Goal: Navigation & Orientation: Find specific page/section

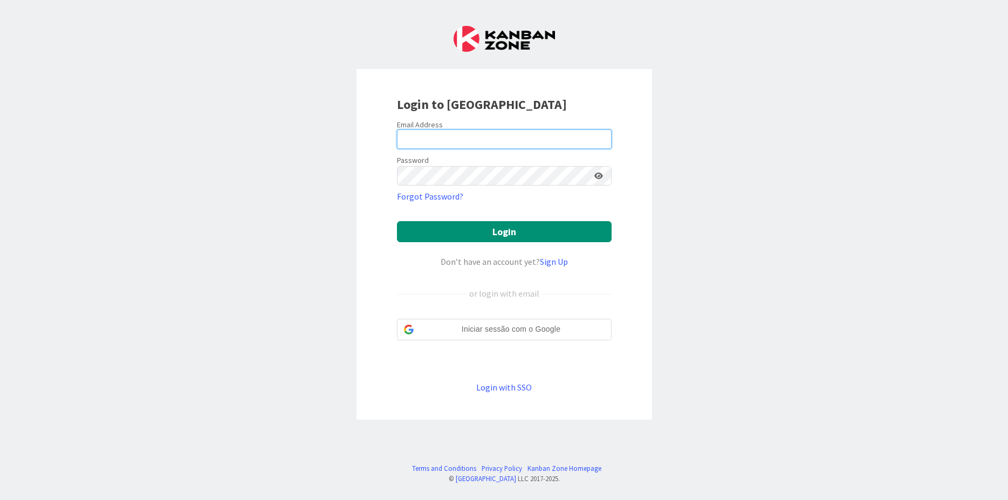
click at [465, 136] on input "email" at bounding box center [504, 138] width 215 height 19
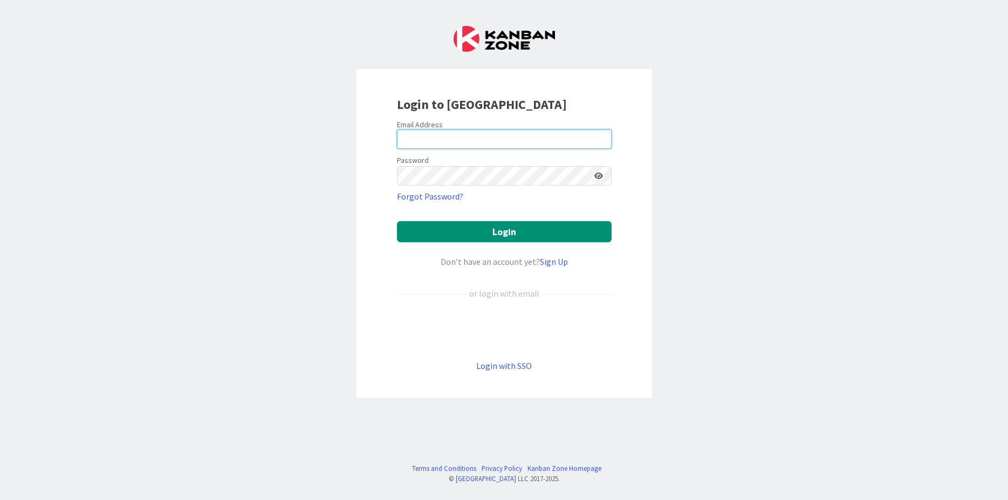
click at [465, 136] on input "email" at bounding box center [504, 138] width 215 height 19
click at [433, 135] on input "email" at bounding box center [504, 138] width 215 height 19
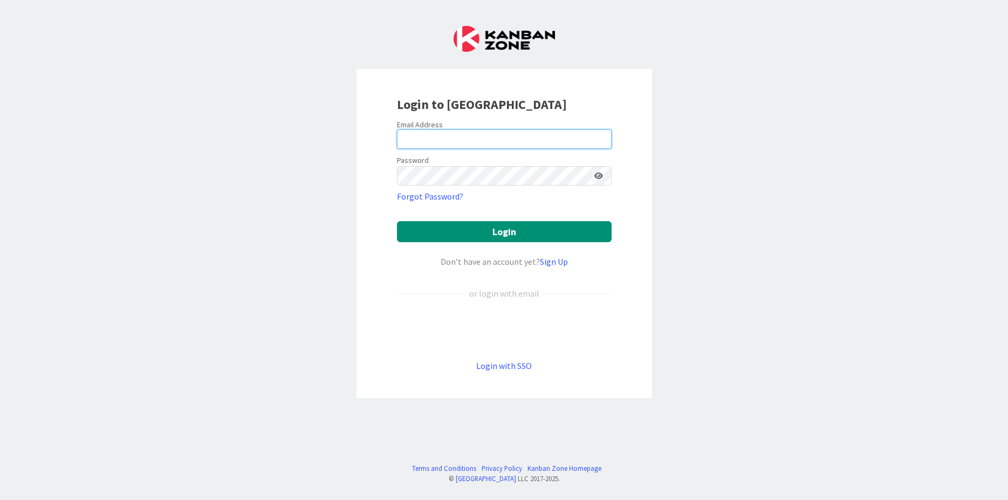
click at [433, 135] on input "email" at bounding box center [504, 138] width 215 height 19
click at [431, 140] on input "email" at bounding box center [504, 138] width 215 height 19
paste input "[PERSON_NAME][EMAIL_ADDRESS][PERSON_NAME][DOMAIN_NAME]"
type input "[PERSON_NAME][EMAIL_ADDRESS][PERSON_NAME][DOMAIN_NAME]"
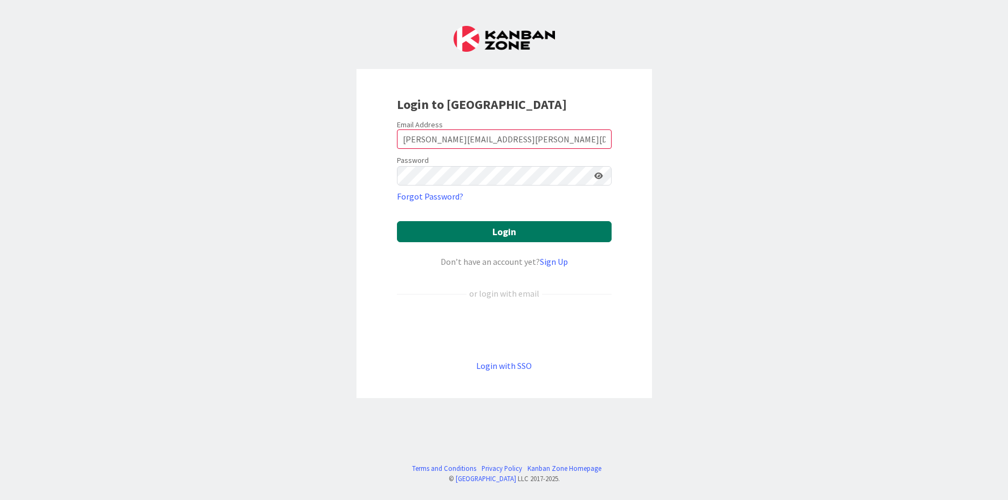
click at [458, 230] on button "Login" at bounding box center [504, 231] width 215 height 21
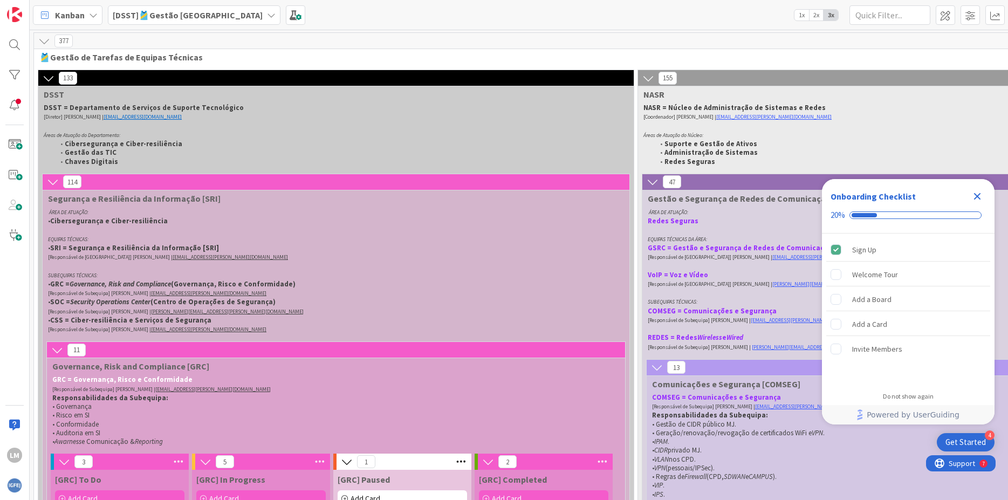
click at [960, 443] on div "Get Started" at bounding box center [965, 442] width 40 height 11
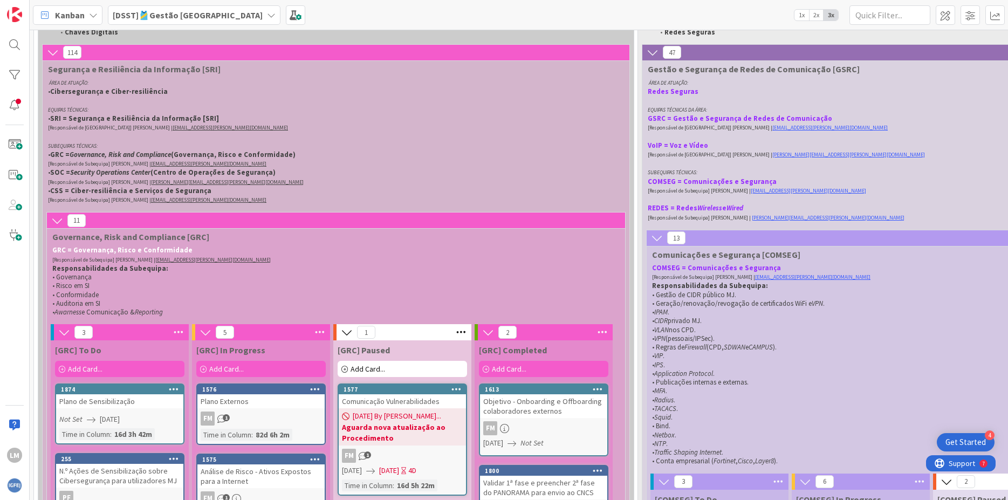
scroll to position [259, 0]
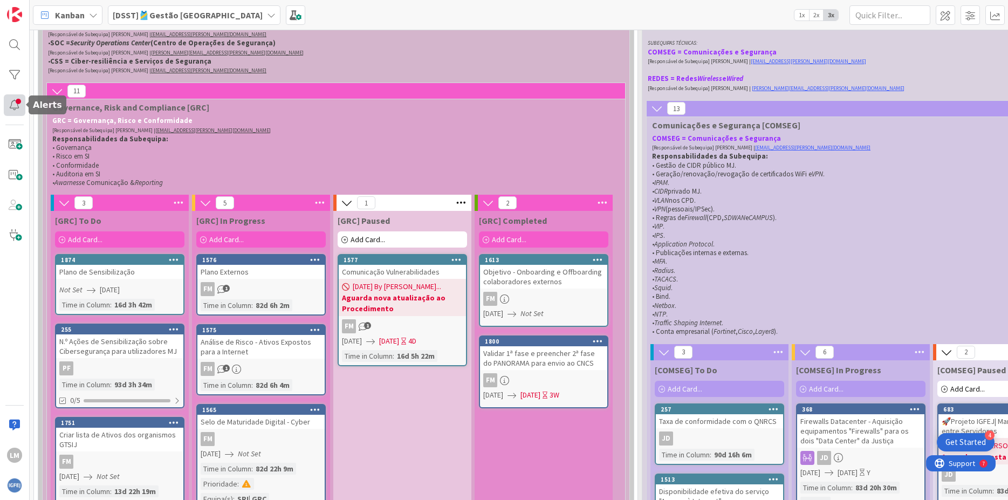
click at [17, 106] on div at bounding box center [15, 105] width 22 height 22
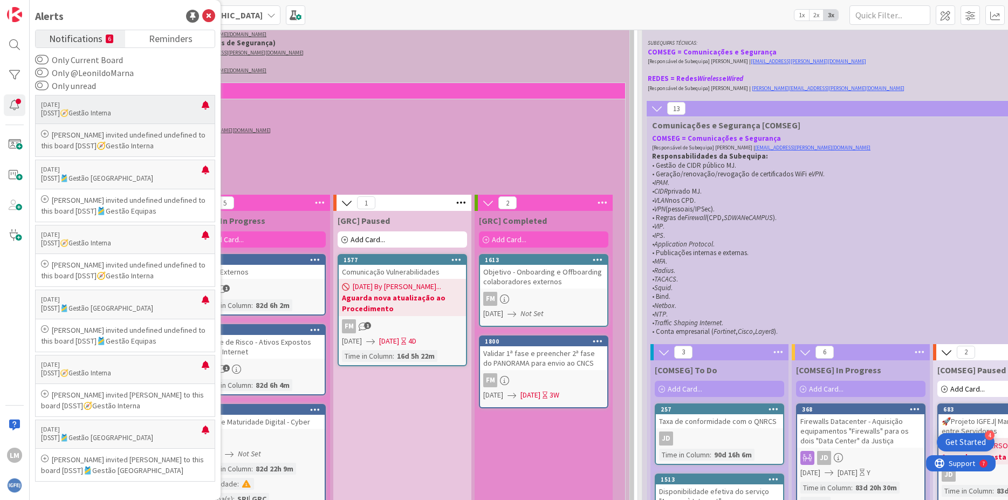
click at [135, 112] on p "[DSST]🧭Gestão Interna" at bounding box center [121, 113] width 161 height 10
click at [203, 105] on div at bounding box center [206, 109] width 8 height 17
click at [154, 112] on p "[DSST]🧭Gestão Interna" at bounding box center [121, 113] width 161 height 10
click at [137, 177] on p "[DSST]🎽Gestão [GEOGRAPHIC_DATA]" at bounding box center [121, 179] width 161 height 10
click at [125, 209] on p "[PERSON_NAME] invited undefined undefined to this board [DSST]🎽Gestão Equipas" at bounding box center [125, 206] width 168 height 22
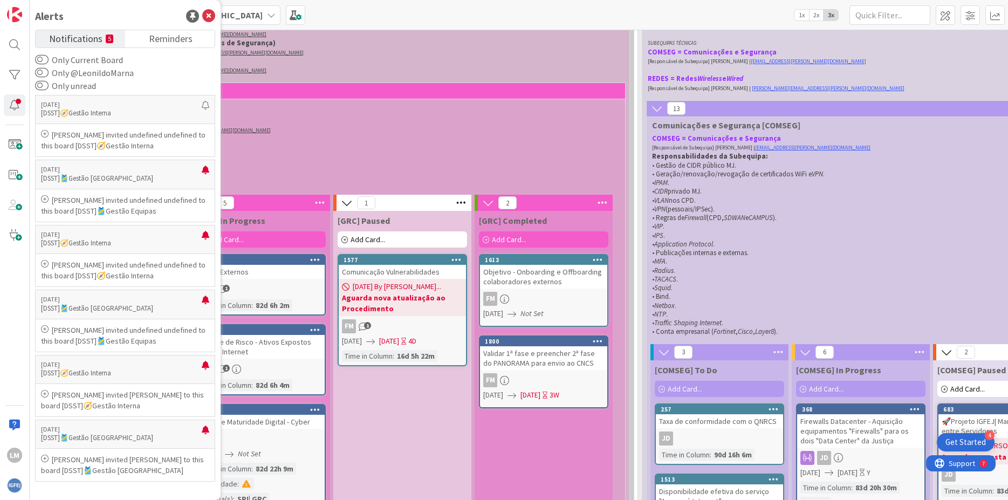
click at [64, 37] on span "Notifications" at bounding box center [75, 37] width 53 height 15
click at [65, 40] on span "Notifications" at bounding box center [75, 37] width 53 height 15
click at [104, 148] on p "[PERSON_NAME] invited undefined undefined to this board [DSST]🧭Gestão Interna" at bounding box center [125, 140] width 168 height 22
click at [98, 144] on p "[PERSON_NAME] invited undefined undefined to this board [DSST]🧭Gestão Interna" at bounding box center [125, 140] width 168 height 22
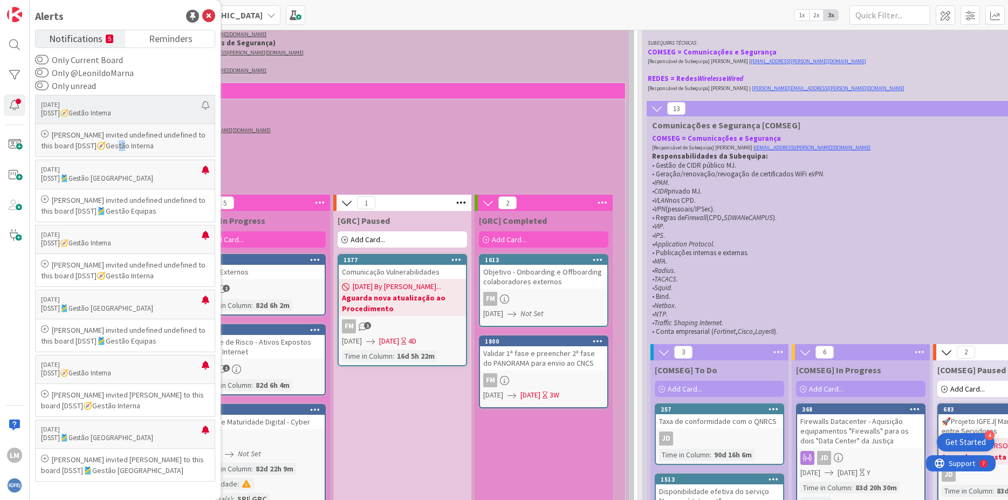
click at [98, 144] on p "[PERSON_NAME] invited undefined undefined to this board [DSST]🧭Gestão Interna" at bounding box center [125, 140] width 168 height 22
click at [124, 140] on p "[PERSON_NAME] invited undefined undefined to this board [DSST]🧭Gestão Interna" at bounding box center [125, 140] width 168 height 22
click at [125, 140] on p "[PERSON_NAME] invited undefined undefined to this board [DSST]🧭Gestão Interna" at bounding box center [125, 140] width 168 height 22
click at [133, 157] on div "[PERSON_NAME] invited undefined undefined to this board [DSST]🧭Gestão Interna" at bounding box center [125, 140] width 180 height 33
click at [114, 174] on p "[DSST]🎽Gestão [GEOGRAPHIC_DATA]" at bounding box center [121, 179] width 161 height 10
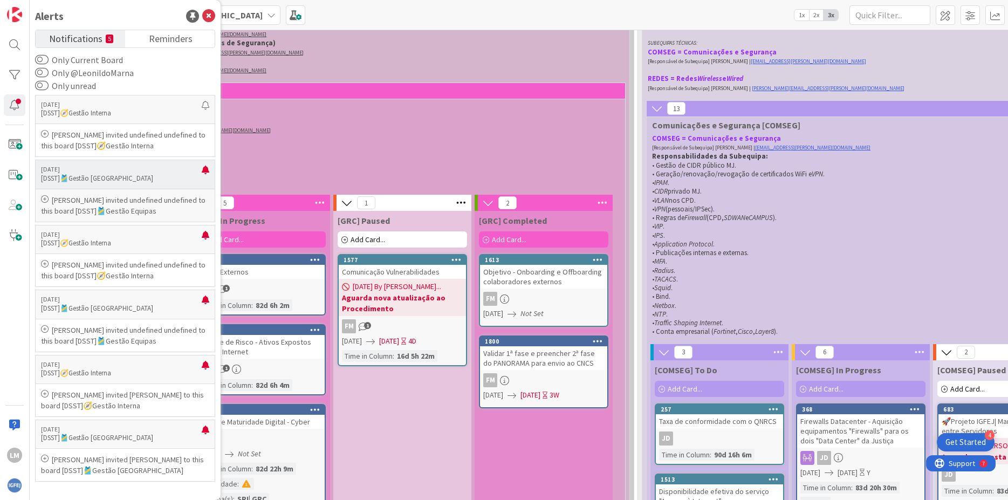
click at [114, 174] on p "[DSST]🎽Gestão [GEOGRAPHIC_DATA]" at bounding box center [121, 179] width 161 height 10
click at [382, 134] on p "[Responsável de Subequipa] [PERSON_NAME] | [EMAIL_ADDRESS][PERSON_NAME][DOMAIN_…" at bounding box center [329, 130] width 554 height 9
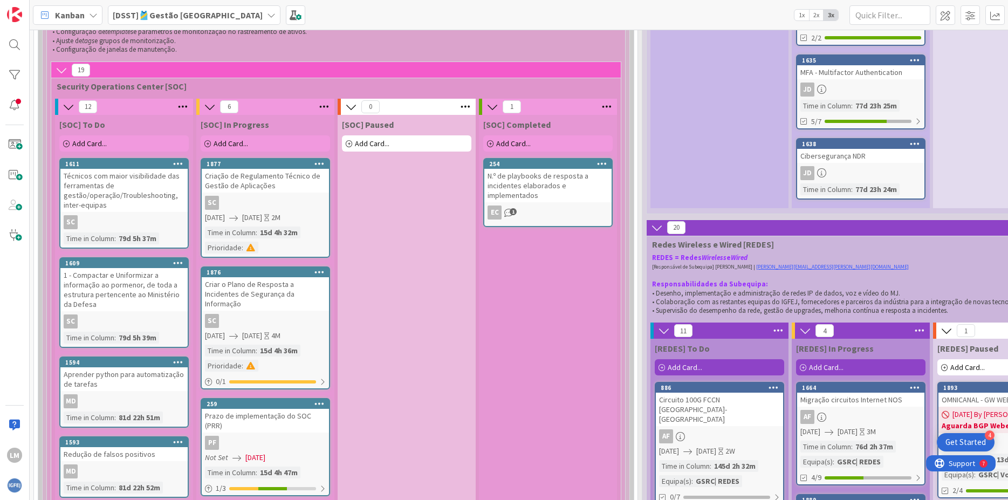
scroll to position [1100, 0]
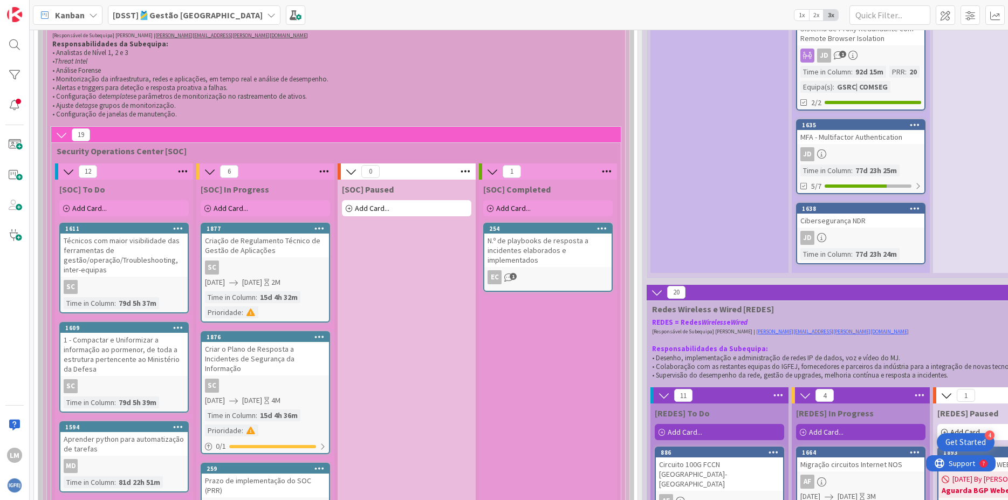
click at [132, 249] on div "Técnicos com maior visibilidade das ferramentas de gestão/operação/Troubleshoot…" at bounding box center [123, 255] width 127 height 43
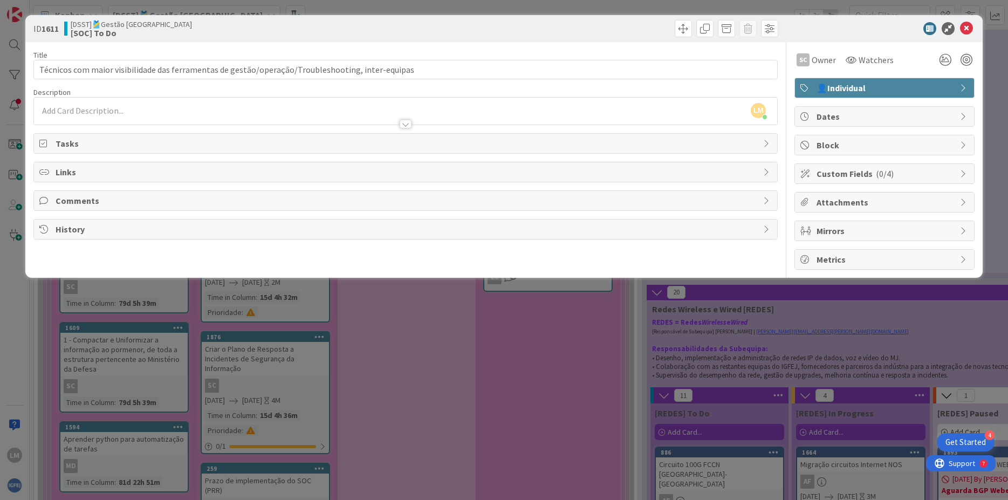
click at [880, 174] on span "( 0/4 )" at bounding box center [885, 173] width 18 height 11
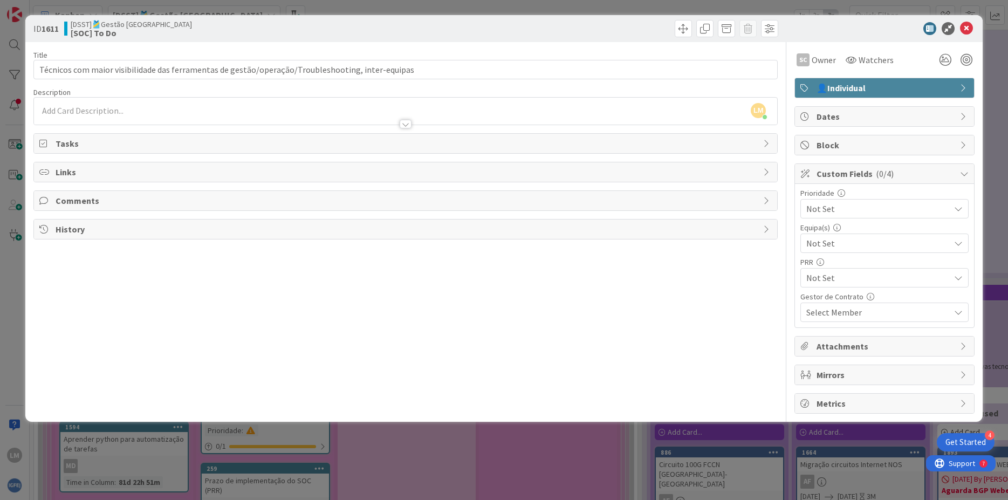
click at [173, 231] on span "History" at bounding box center [407, 229] width 703 height 13
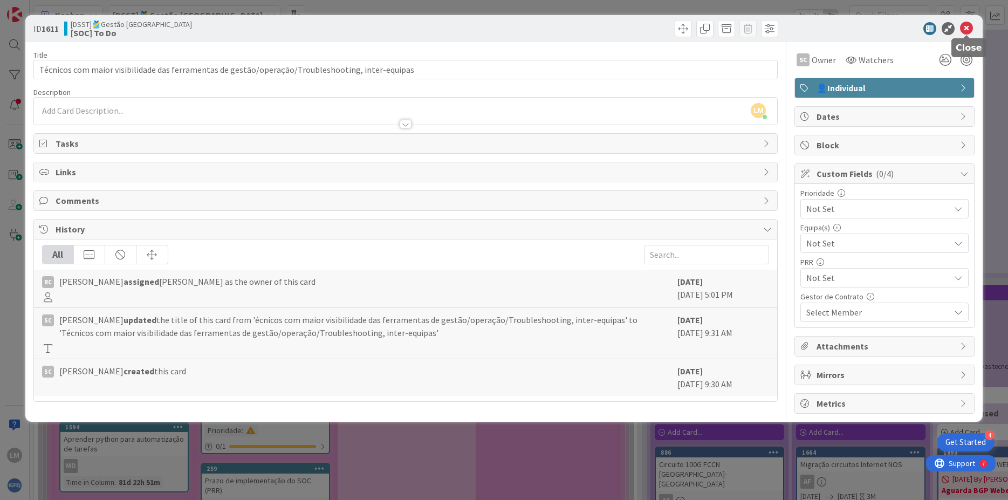
click at [965, 28] on icon at bounding box center [966, 28] width 13 height 13
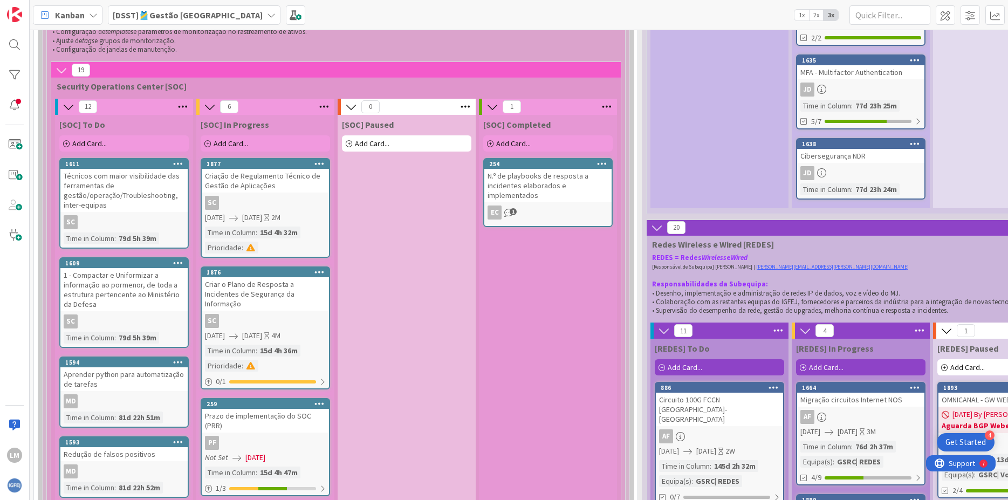
scroll to position [1294, 0]
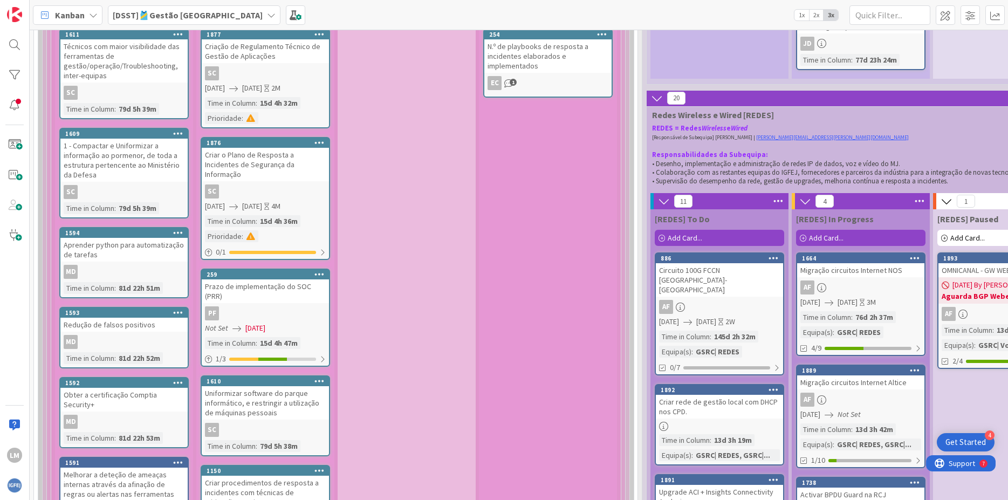
click at [698, 305] on div "AF" at bounding box center [719, 307] width 127 height 14
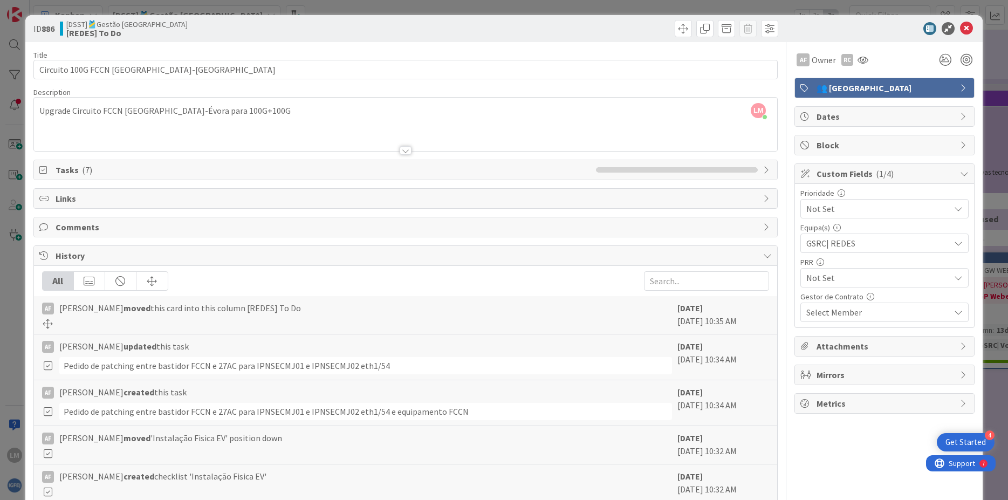
click at [180, 181] on div "Title 31 / 128 Circuito 100G FCCN [GEOGRAPHIC_DATA]-Évora Description LM [PERSO…" at bounding box center [405, 284] width 745 height 484
click at [181, 171] on span "Tasks ( 7 )" at bounding box center [324, 169] width 536 height 13
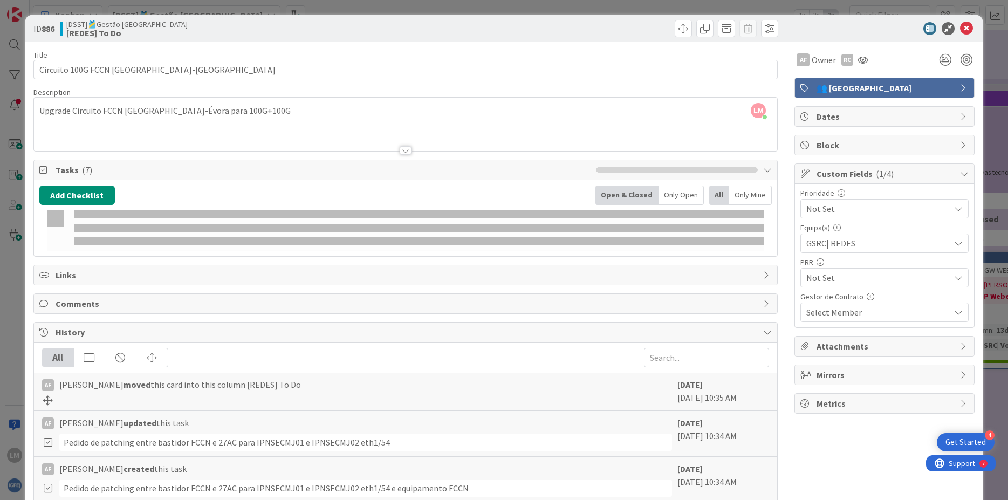
click at [181, 171] on span "Tasks ( 7 )" at bounding box center [324, 169] width 536 height 13
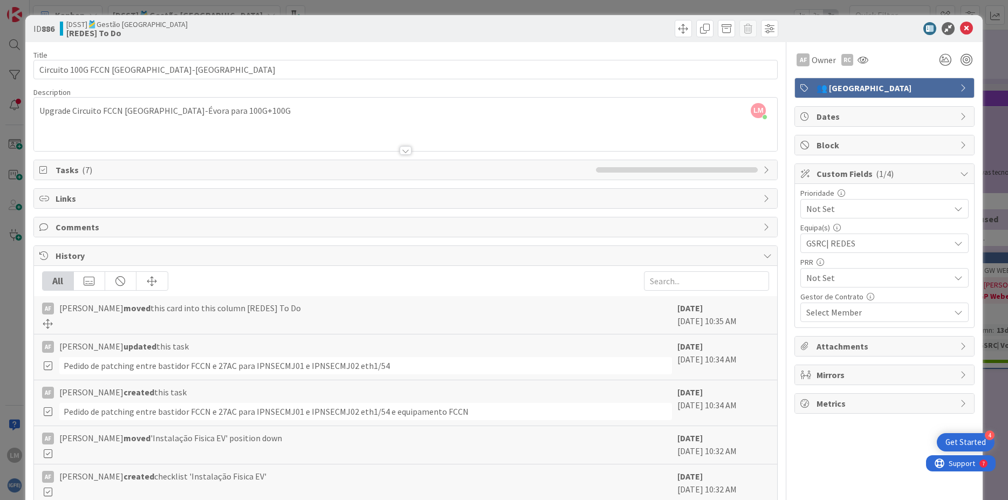
click at [181, 171] on span "Tasks ( 7 )" at bounding box center [324, 169] width 536 height 13
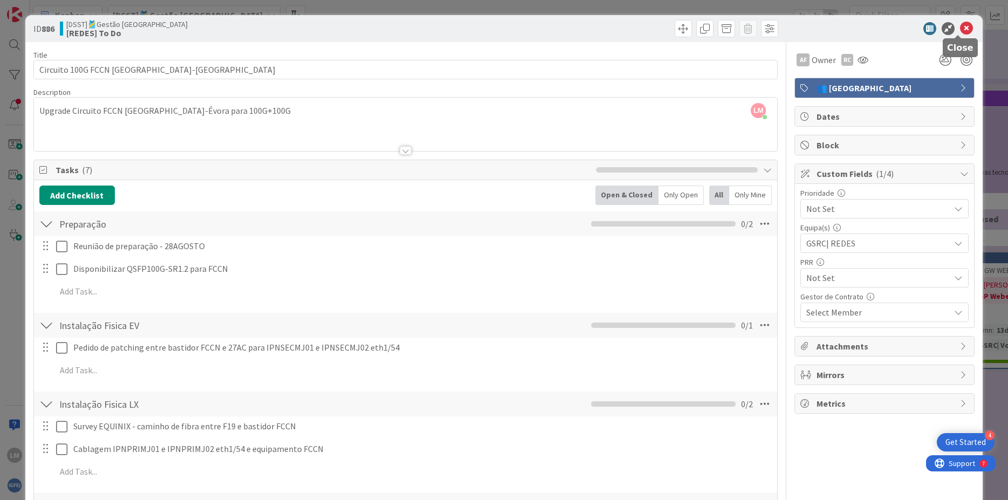
click at [960, 29] on icon at bounding box center [966, 28] width 13 height 13
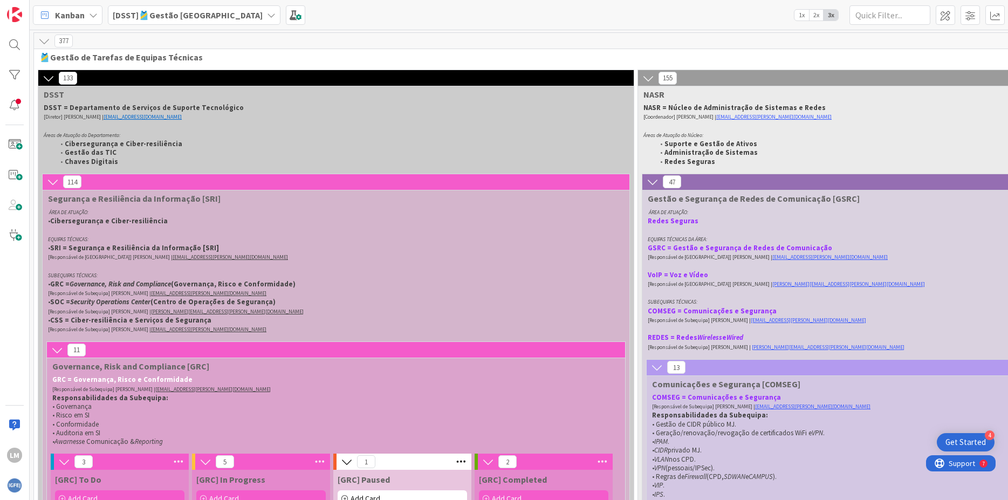
click at [673, 181] on span "47" at bounding box center [672, 181] width 18 height 13
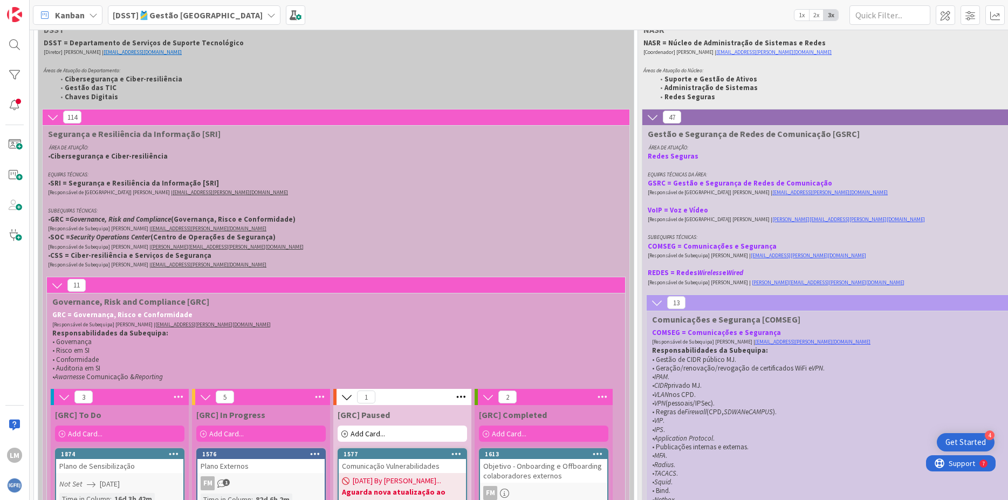
scroll to position [194, 0]
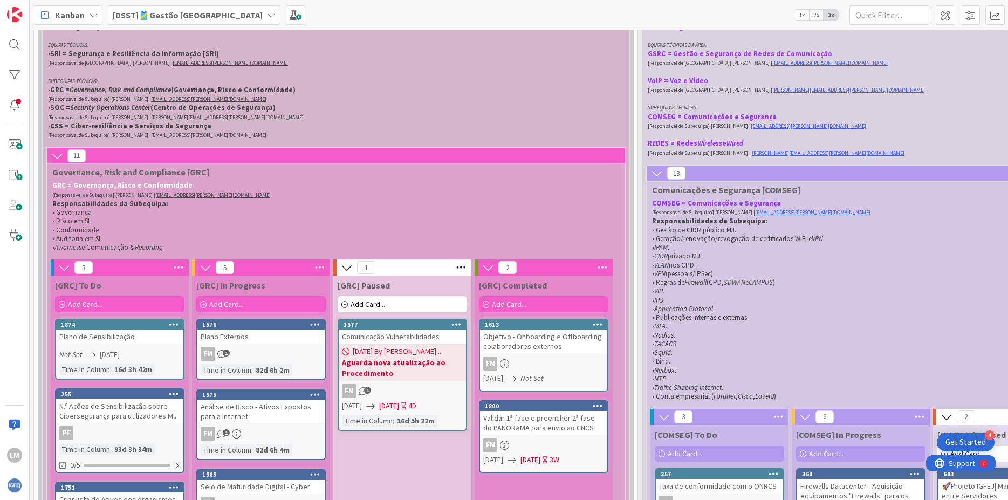
click at [62, 271] on icon at bounding box center [64, 268] width 12 height 12
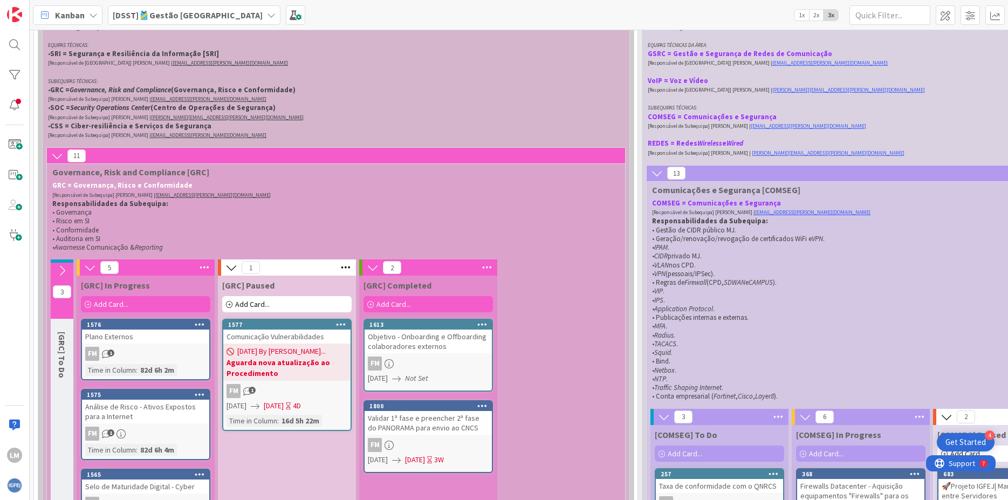
click at [62, 271] on icon at bounding box center [62, 271] width 12 height 12
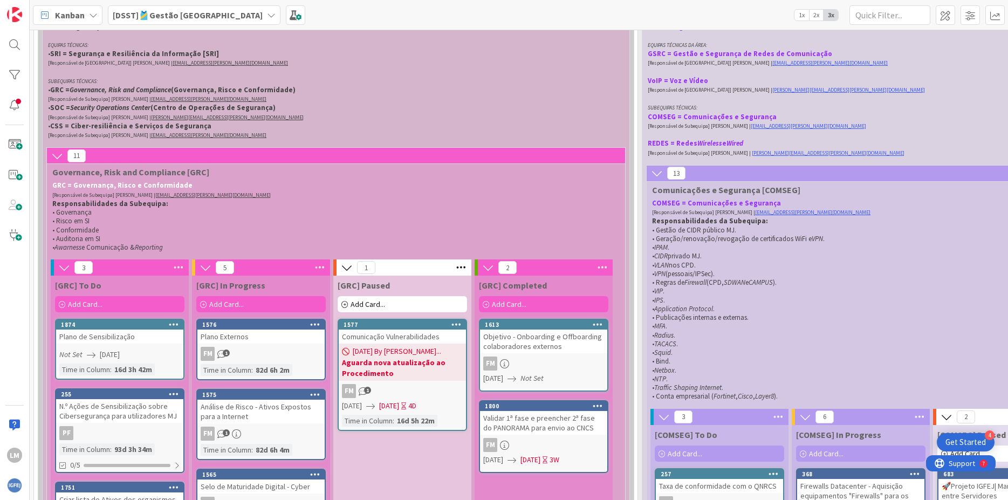
click at [551, 345] on div "Objetivo - Onboarding e Offboarding colaboradores externos" at bounding box center [543, 342] width 127 height 24
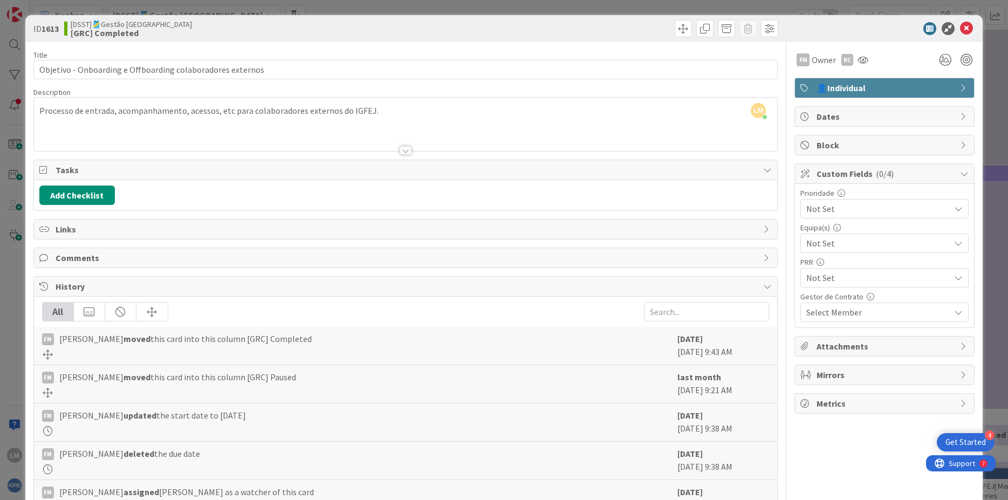
click at [405, 150] on div at bounding box center [406, 150] width 12 height 9
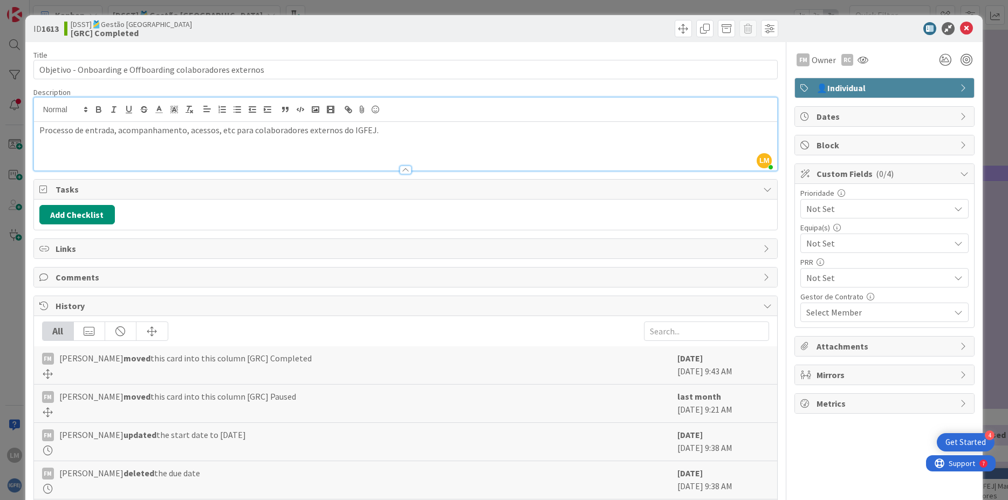
click at [403, 167] on div at bounding box center [406, 170] width 12 height 9
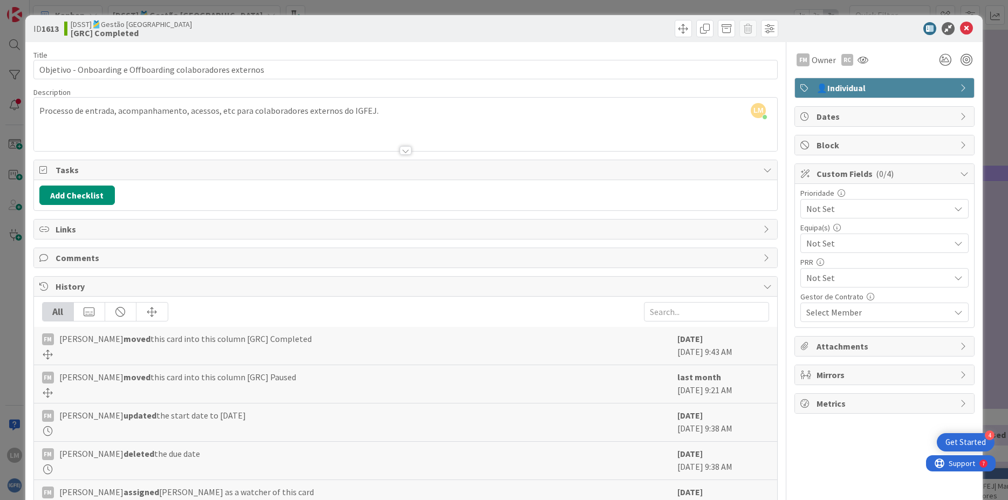
scroll to position [65, 0]
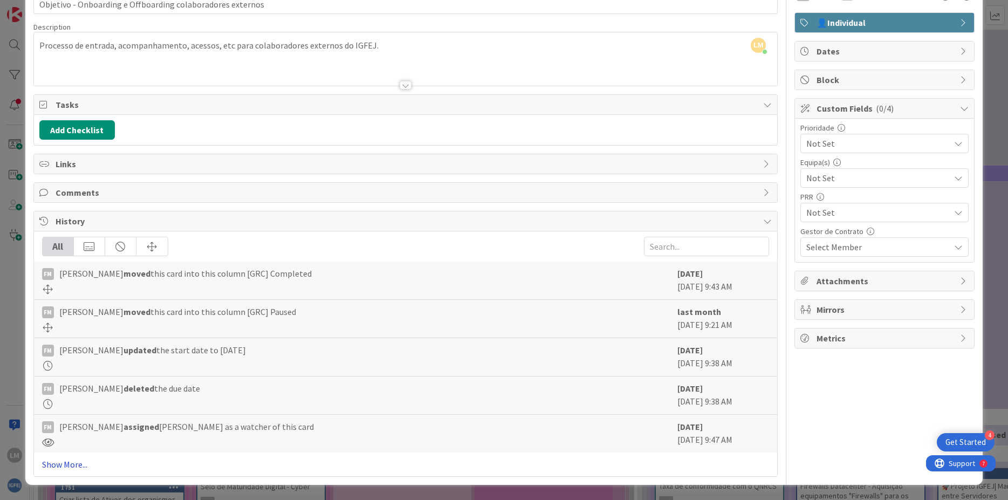
click at [78, 463] on link "Show More..." at bounding box center [406, 464] width 728 height 13
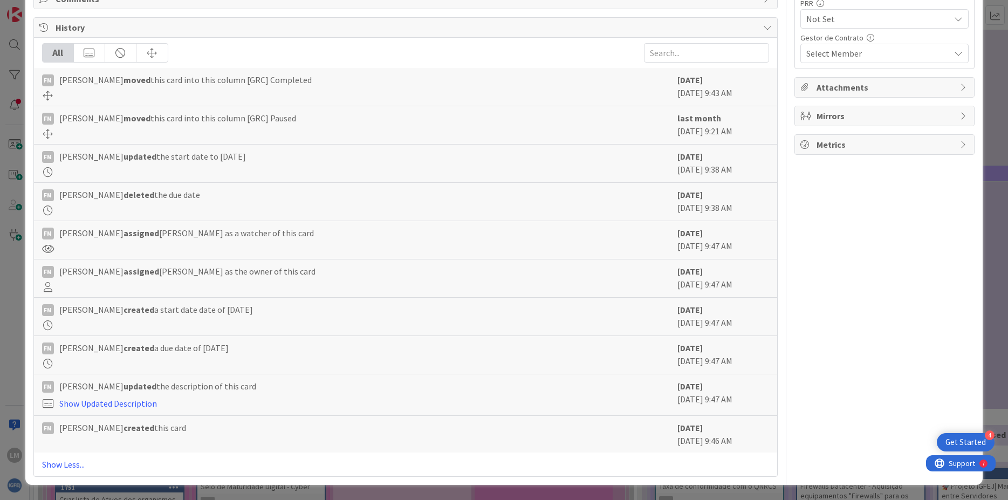
scroll to position [0, 0]
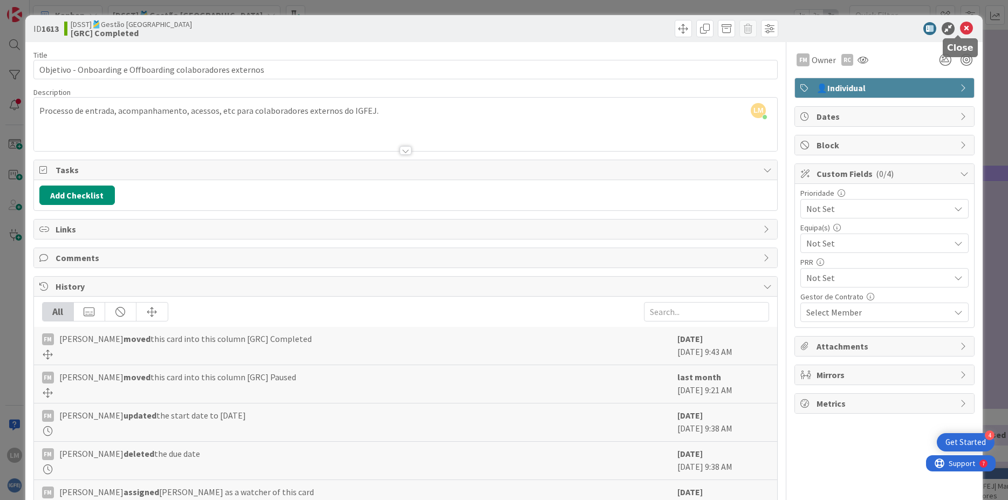
click at [960, 29] on icon at bounding box center [966, 28] width 13 height 13
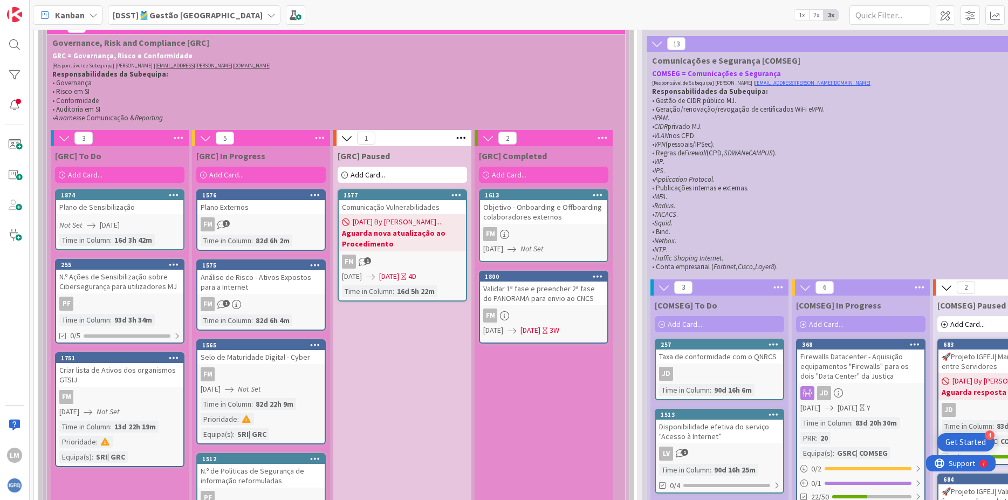
scroll to position [259, 0]
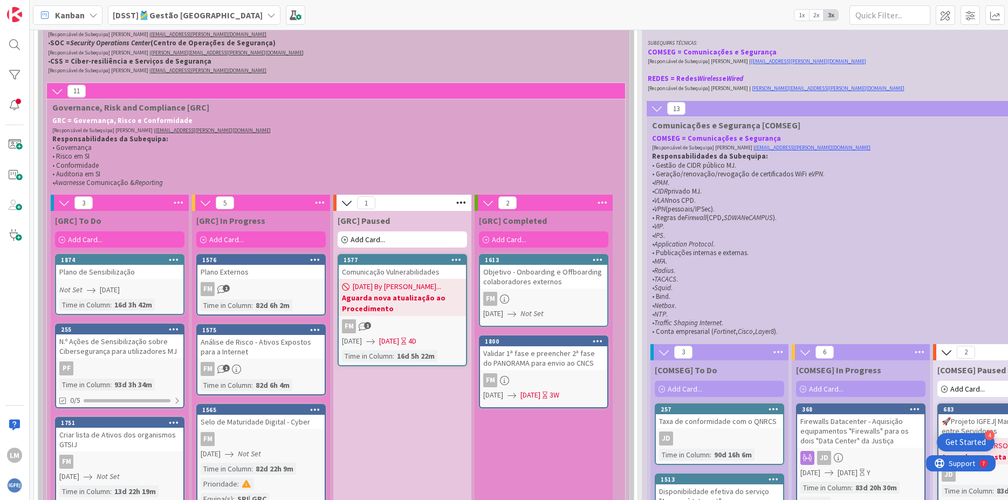
click at [120, 285] on span "[DATE]" at bounding box center [110, 289] width 20 height 11
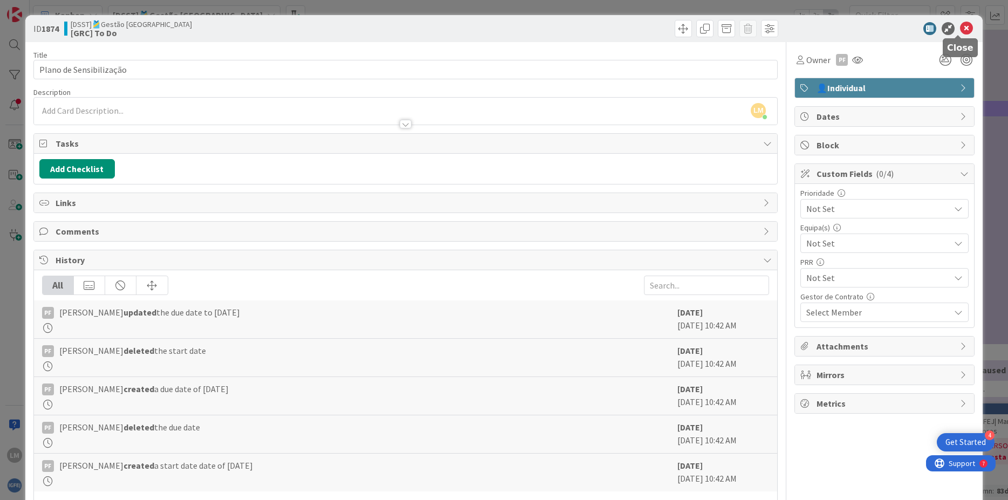
click at [960, 30] on icon at bounding box center [966, 28] width 13 height 13
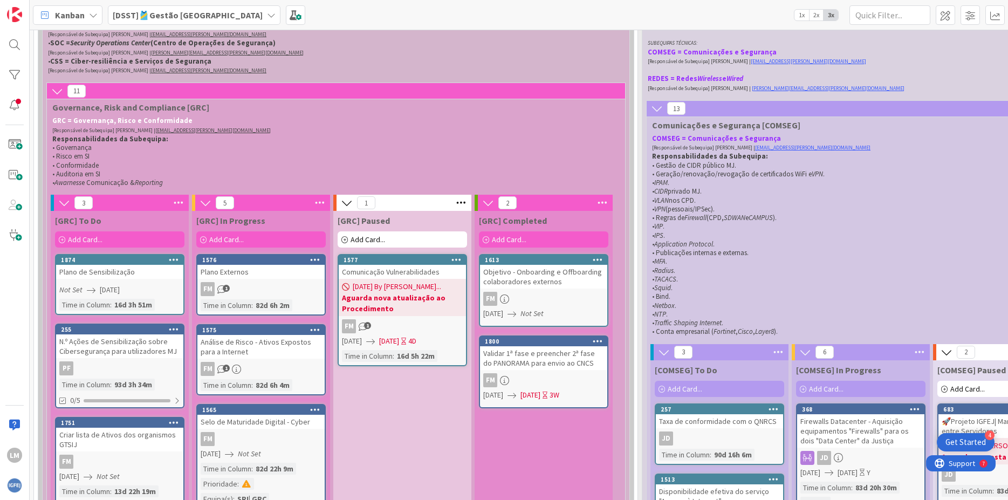
click at [245, 273] on div "Plano Externos" at bounding box center [260, 272] width 127 height 14
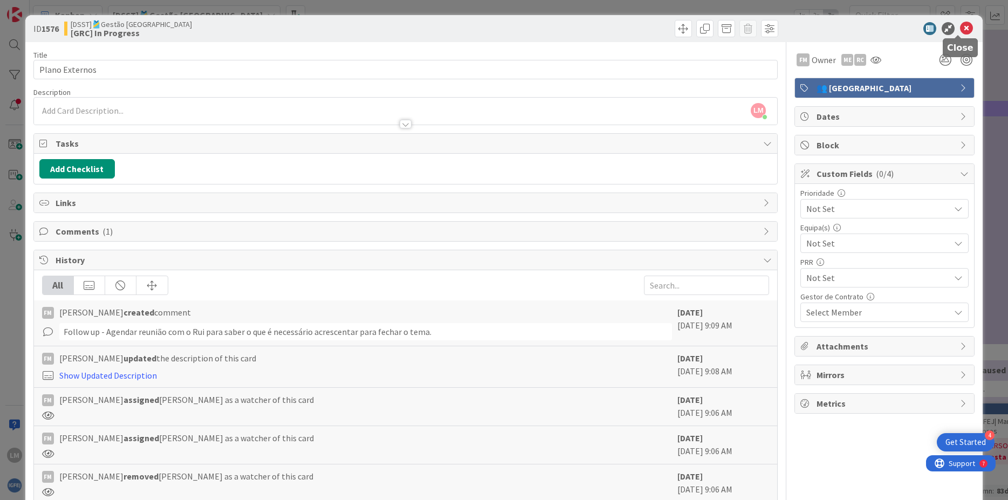
click at [962, 29] on icon at bounding box center [966, 28] width 13 height 13
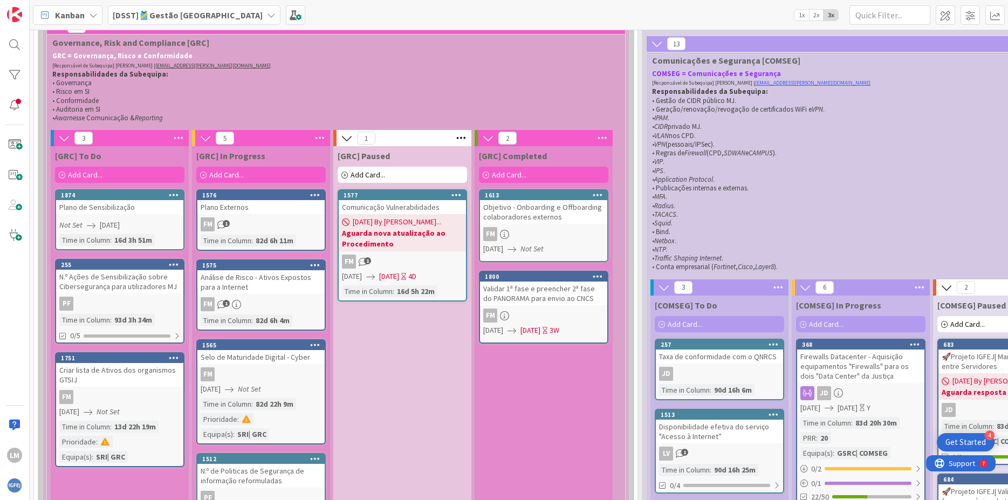
scroll to position [453, 0]
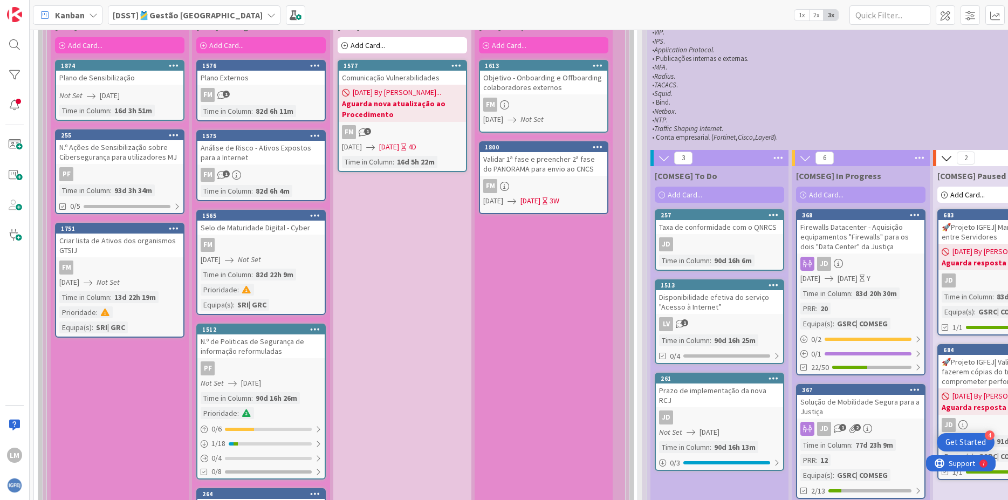
click at [721, 300] on div "Disponibilidade efetiva do serviço "Acesso à Internet”" at bounding box center [719, 302] width 127 height 24
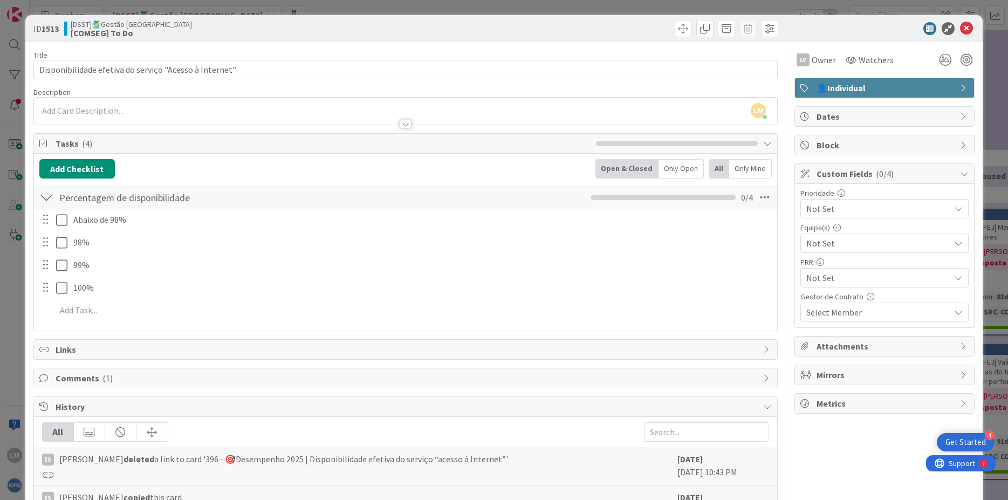
click at [66, 138] on span "Tasks ( 4 )" at bounding box center [324, 143] width 536 height 13
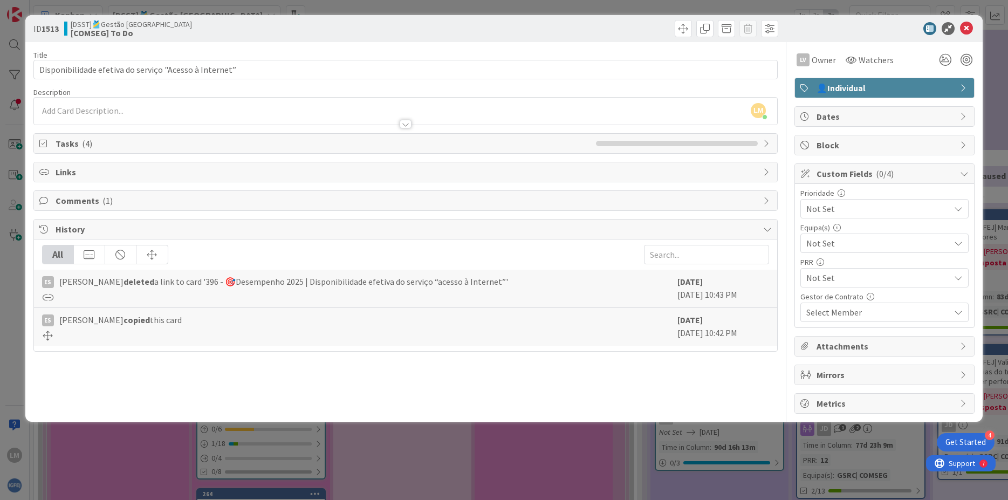
click at [66, 138] on span "Tasks ( 4 )" at bounding box center [324, 143] width 536 height 13
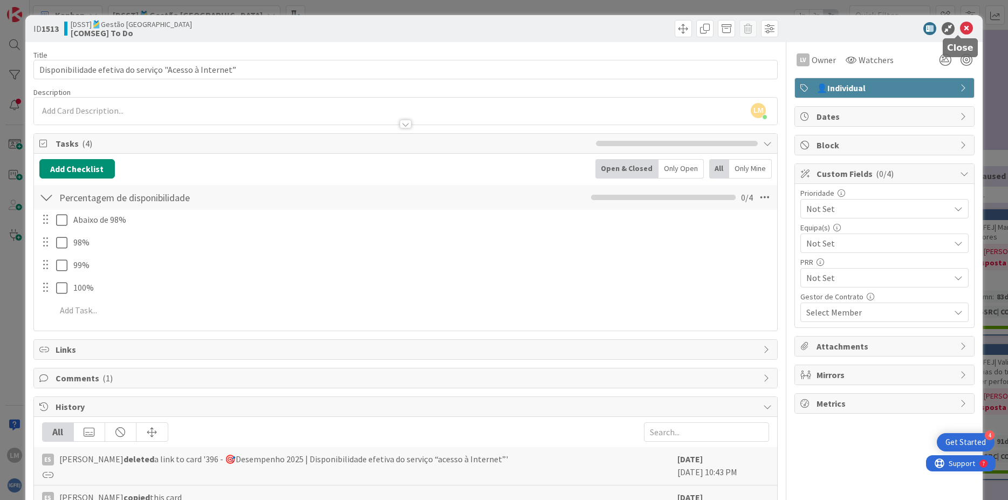
click at [961, 29] on icon at bounding box center [966, 28] width 13 height 13
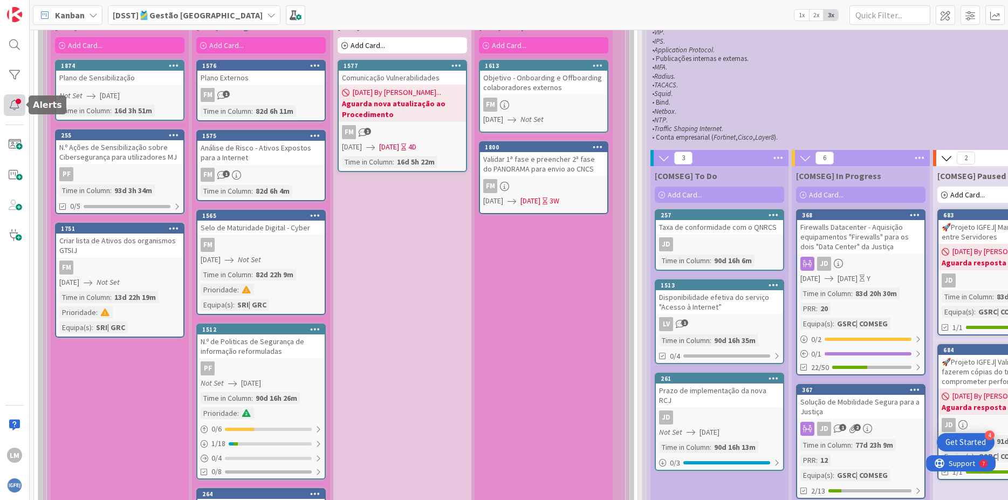
click at [19, 101] on div at bounding box center [15, 105] width 22 height 22
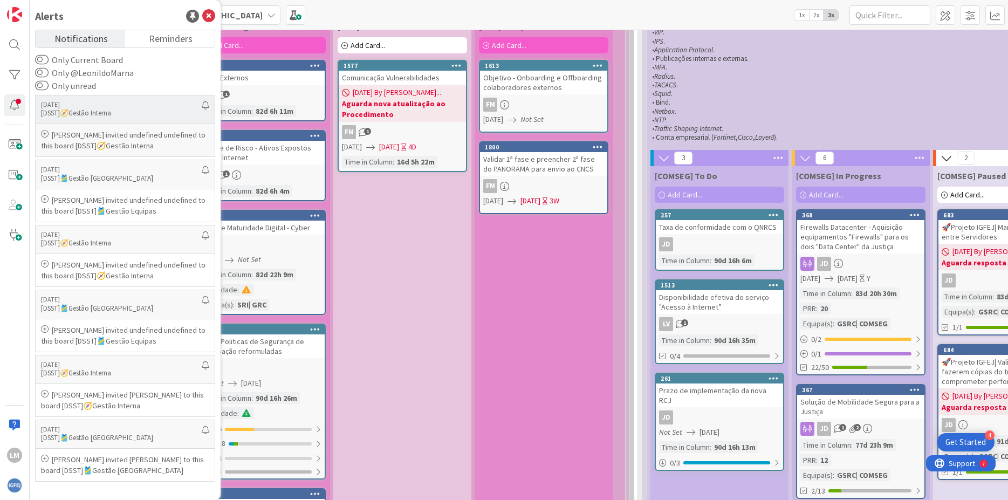
click at [73, 114] on p "[DSST]🧭Gestão Interna" at bounding box center [121, 113] width 161 height 10
click at [61, 111] on p "[DSST]🧭Gestão Interna" at bounding box center [121, 113] width 161 height 10
click at [167, 42] on span "Reminders" at bounding box center [171, 37] width 44 height 15
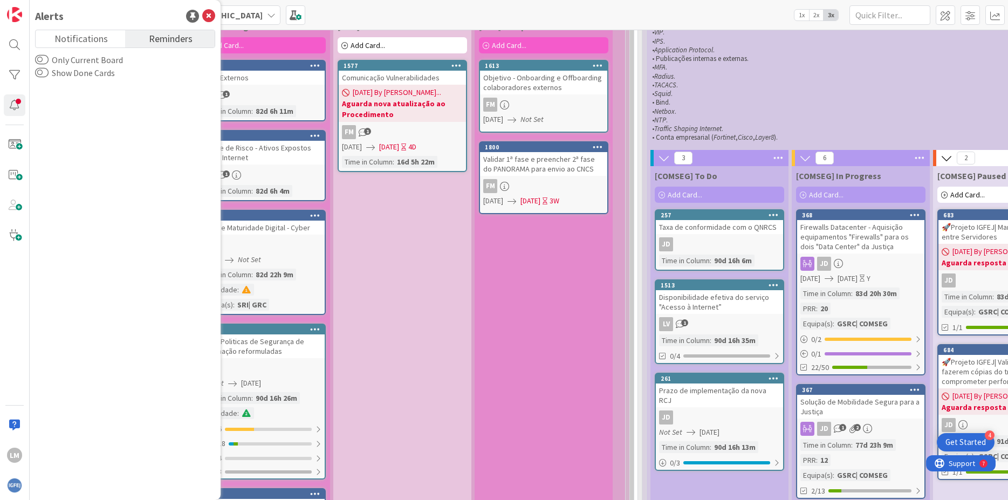
click at [49, 60] on label "Only Current Board" at bounding box center [79, 59] width 88 height 13
click at [49, 60] on button "Only Current Board" at bounding box center [41, 59] width 13 height 11
click at [43, 73] on button "Show Done Cards" at bounding box center [41, 72] width 13 height 11
click at [38, 60] on button "Only Current Board" at bounding box center [41, 59] width 13 height 11
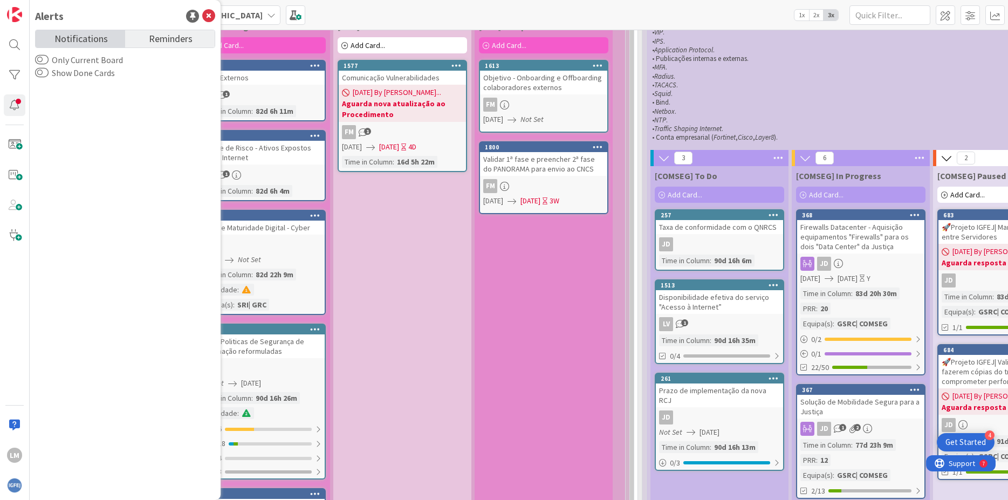
click at [73, 41] on span "Notifications" at bounding box center [80, 37] width 53 height 15
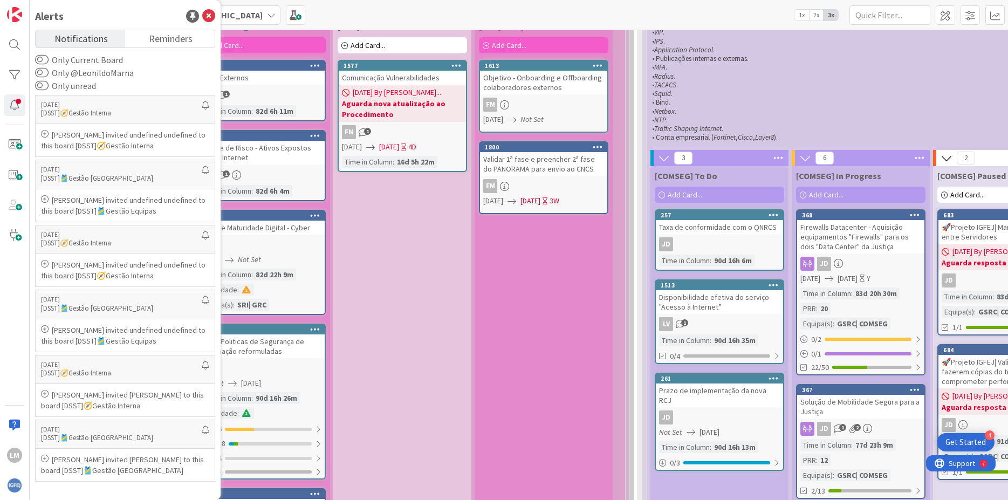
click at [417, 256] on div "[GRC] Paused Add Card... 1577 Comunicação Vulnerabilidades [DATE] By [PERSON_NA…" at bounding box center [402, 320] width 138 height 607
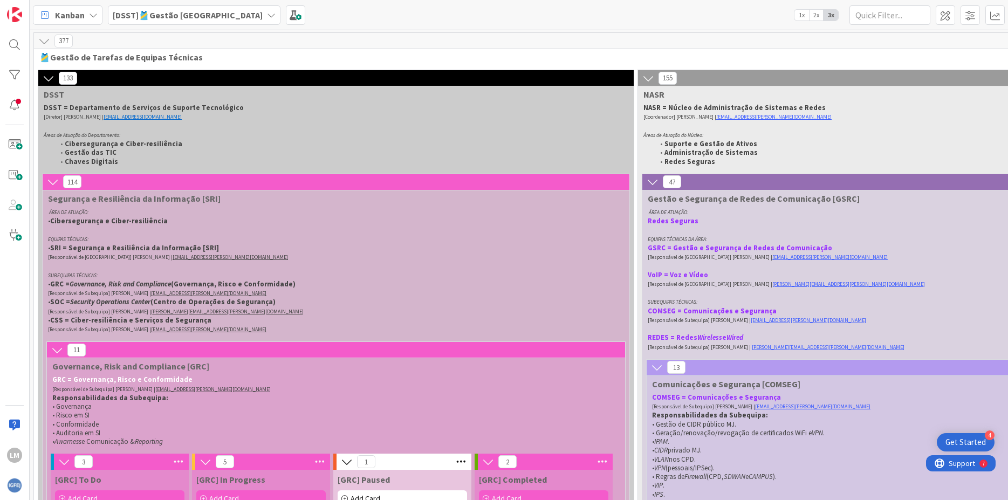
click at [170, 17] on b "[DSST]🎽Gestão [GEOGRAPHIC_DATA]" at bounding box center [188, 15] width 150 height 11
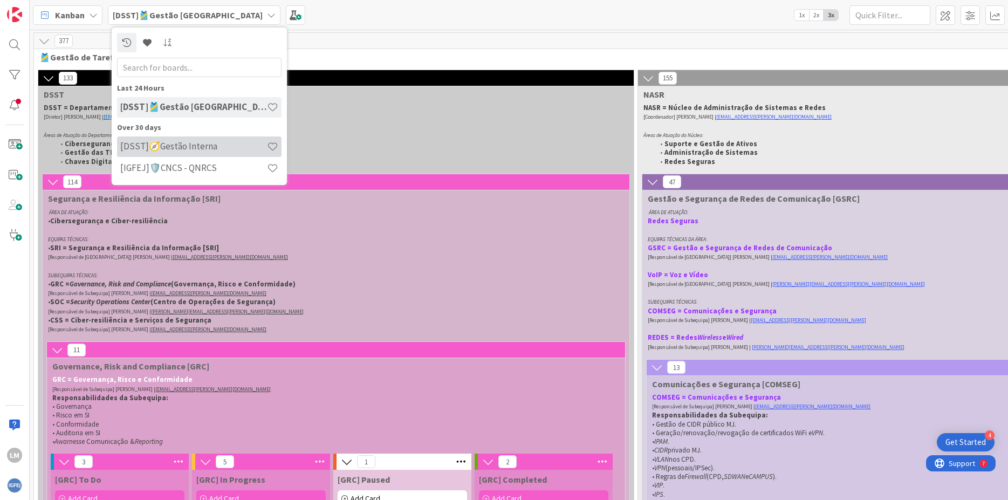
click at [183, 146] on h4 "[DSST]🧭Gestão Interna" at bounding box center [193, 146] width 147 height 11
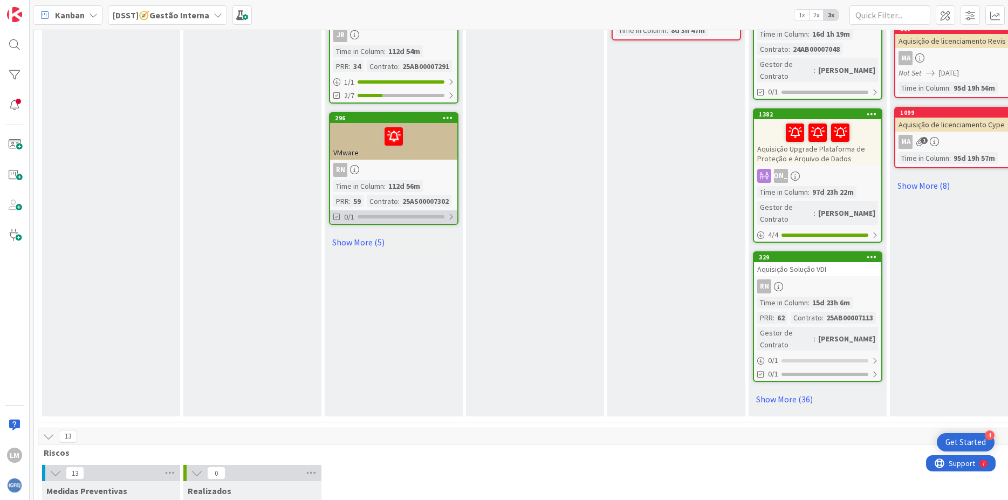
scroll to position [777, 0]
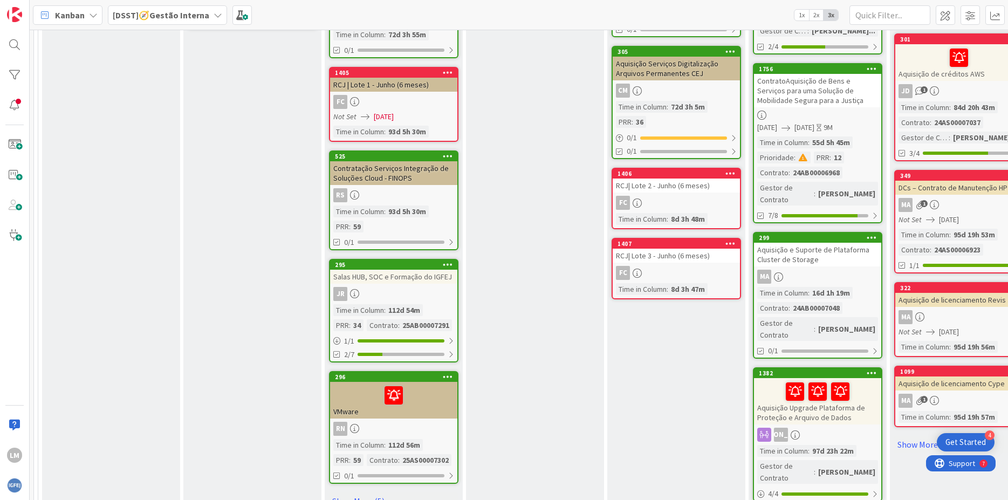
click at [387, 287] on div "JR" at bounding box center [393, 294] width 127 height 14
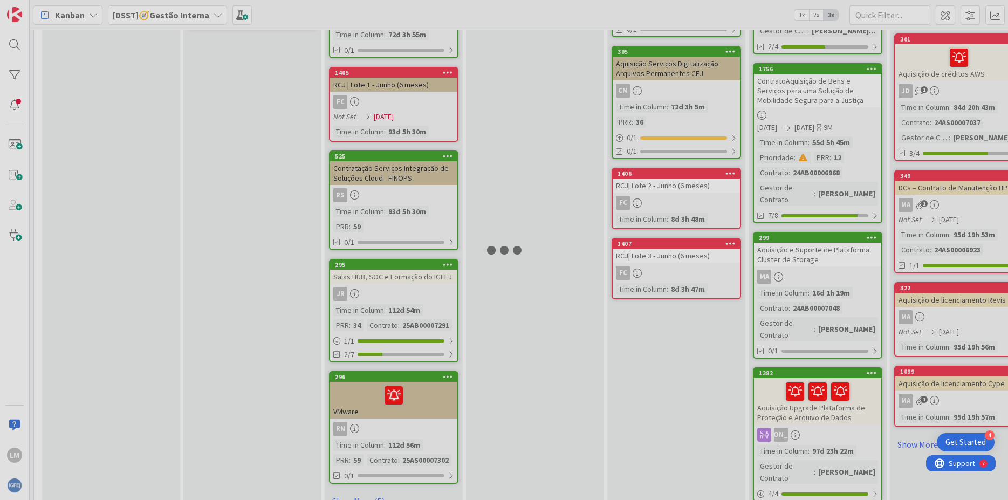
click at [387, 282] on div at bounding box center [504, 250] width 1008 height 500
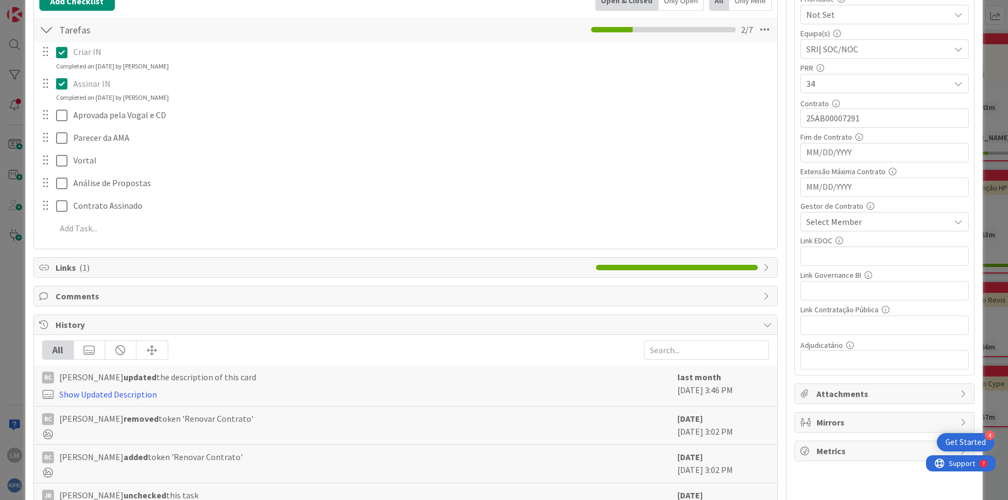
scroll to position [65, 0]
